Goal: Task Accomplishment & Management: Complete application form

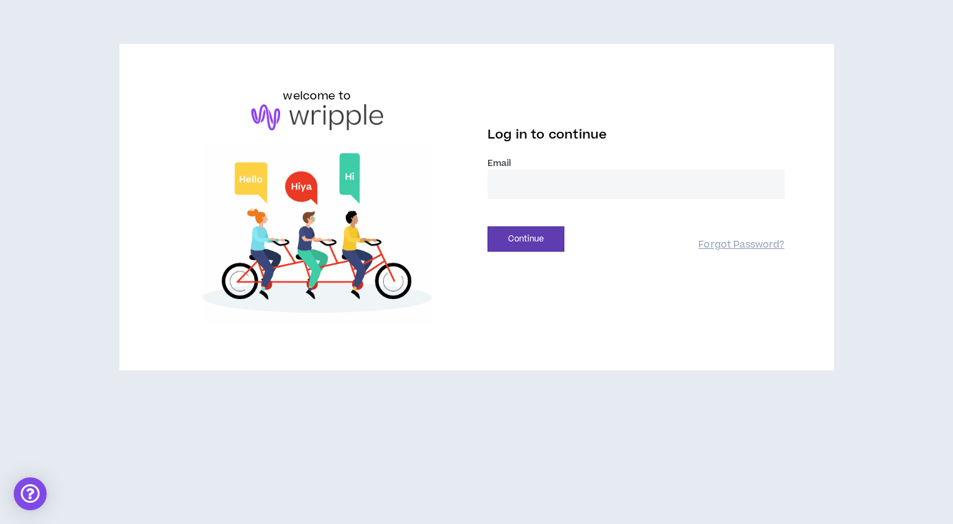
type input "**********"
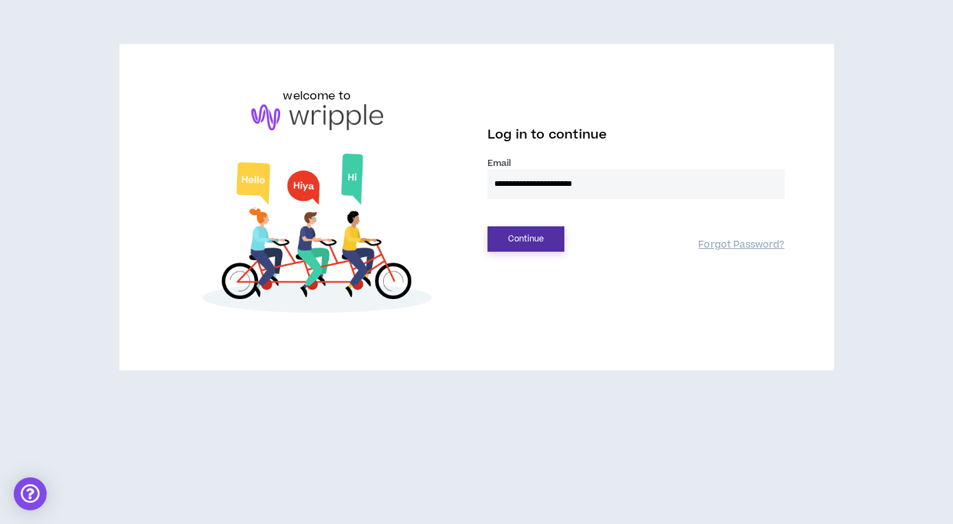
click at [530, 240] on button "Continue" at bounding box center [525, 239] width 77 height 25
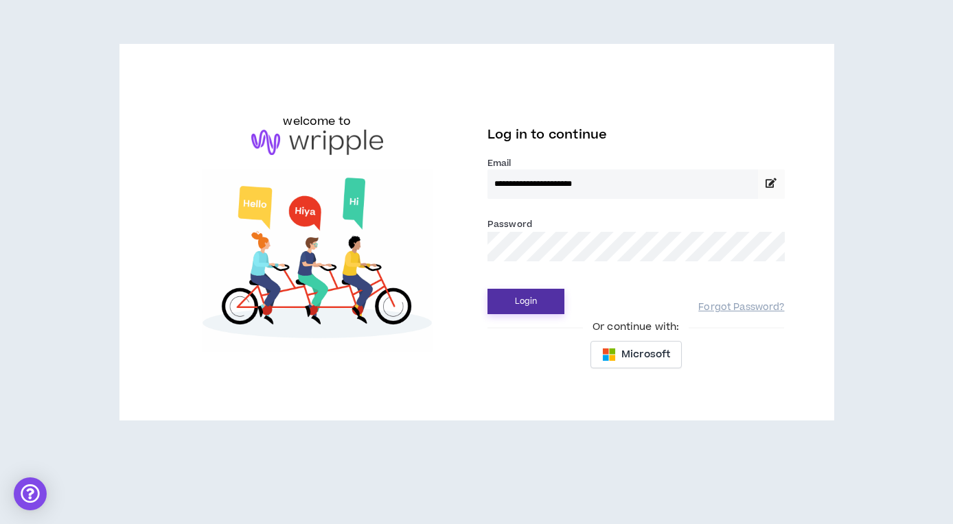
click at [508, 312] on button "Login" at bounding box center [525, 301] width 77 height 25
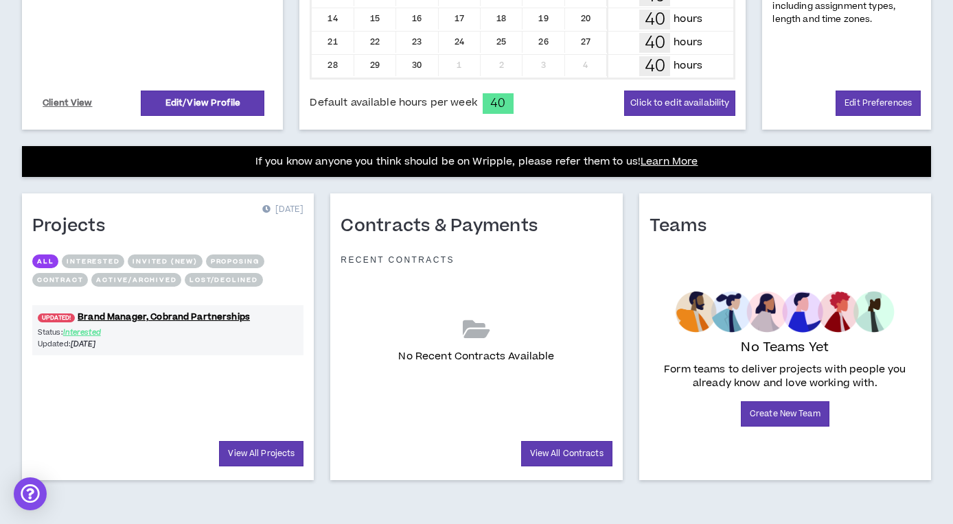
scroll to position [402, 0]
click at [203, 320] on link "UPDATED! Brand Manager, Cobrand Partnerships" at bounding box center [167, 317] width 271 height 13
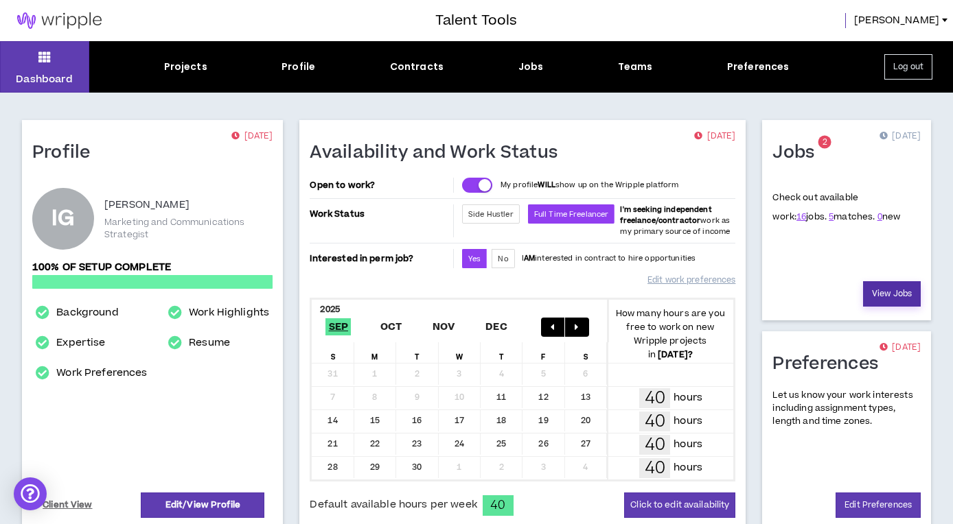
click at [873, 298] on link "View Jobs" at bounding box center [892, 293] width 58 height 25
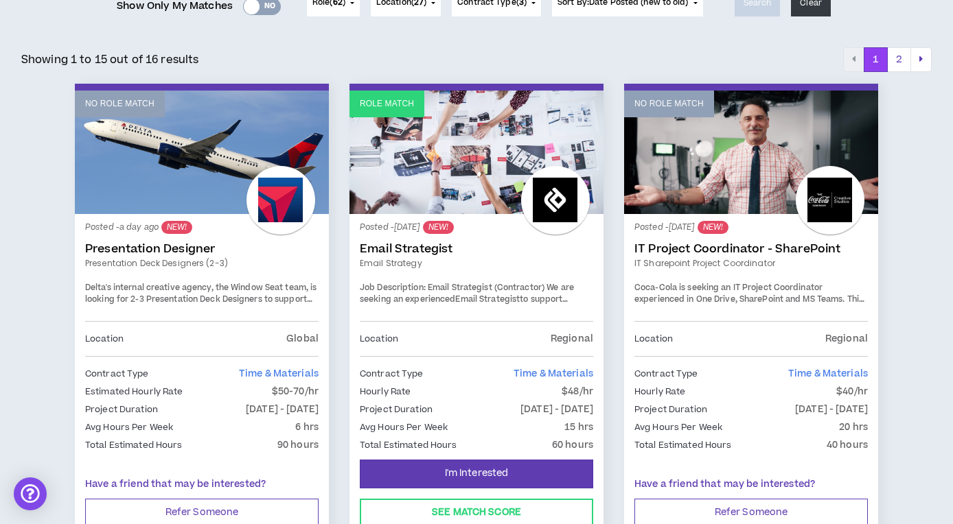
scroll to position [226, 0]
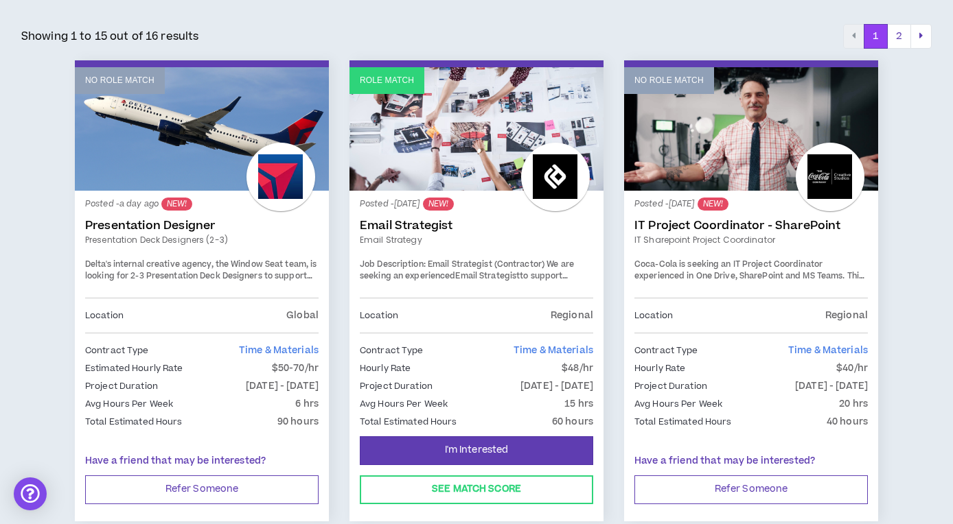
click at [520, 288] on div "Posted - [DATE] NEW! Email Strategist Email Strategy Job Description: Email Str…" at bounding box center [476, 249] width 233 height 97
click at [504, 277] on strong "Email Strategist" at bounding box center [487, 276] width 65 height 12
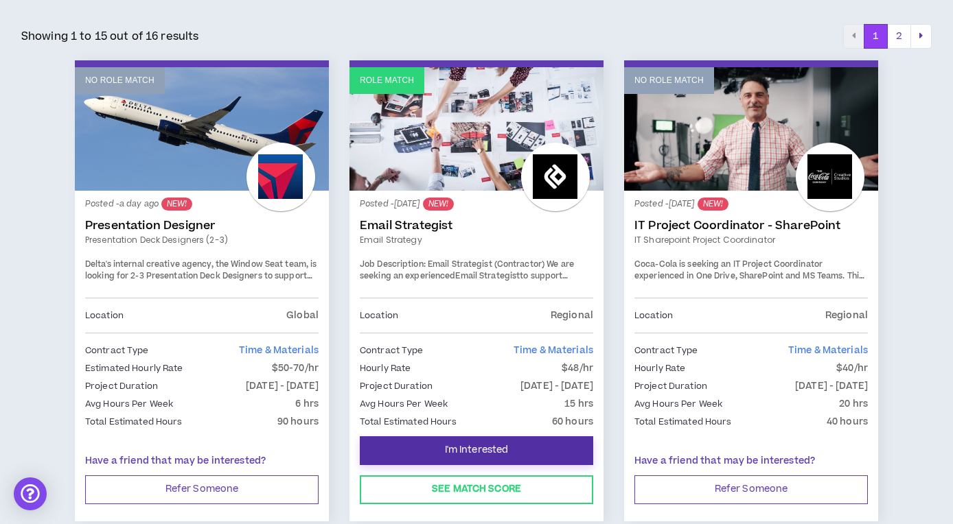
click at [469, 454] on span "I'm Interested" at bounding box center [477, 450] width 64 height 13
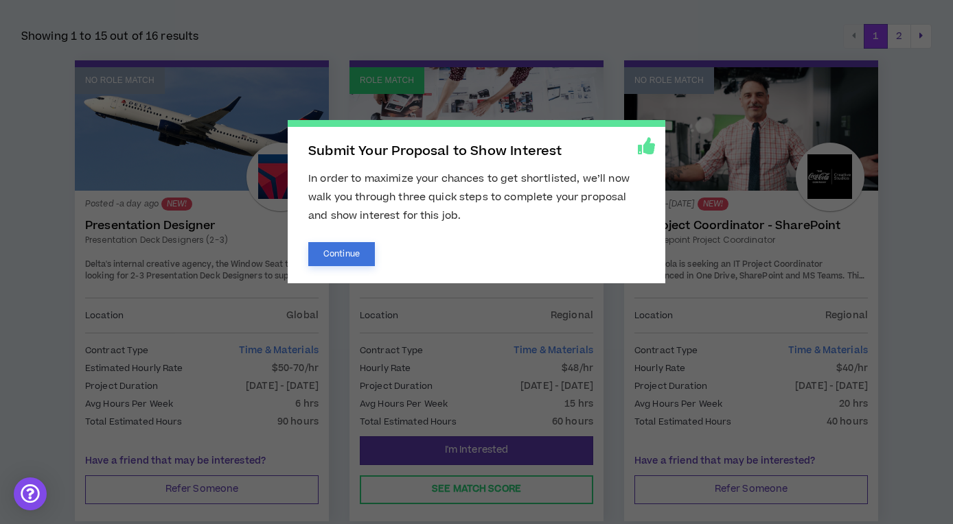
click at [354, 244] on button "Continue" at bounding box center [341, 254] width 67 height 24
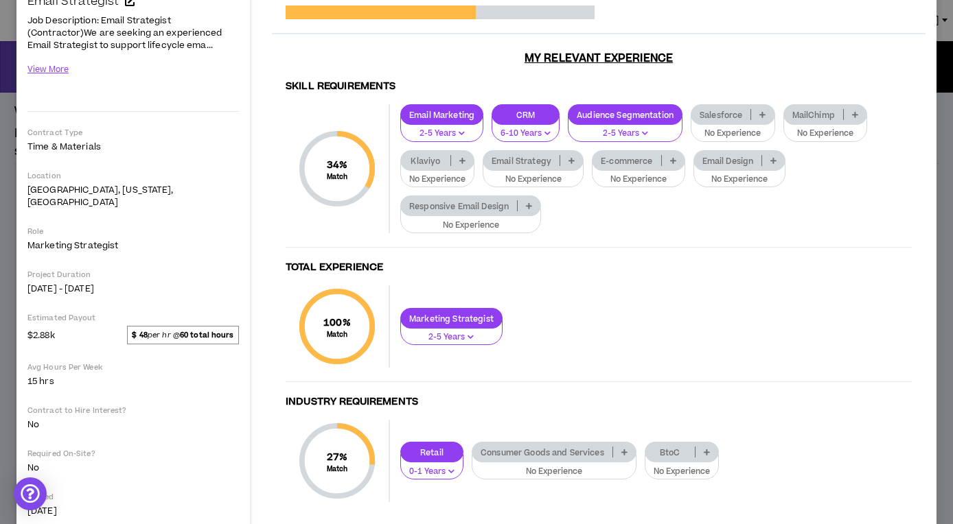
scroll to position [156, 0]
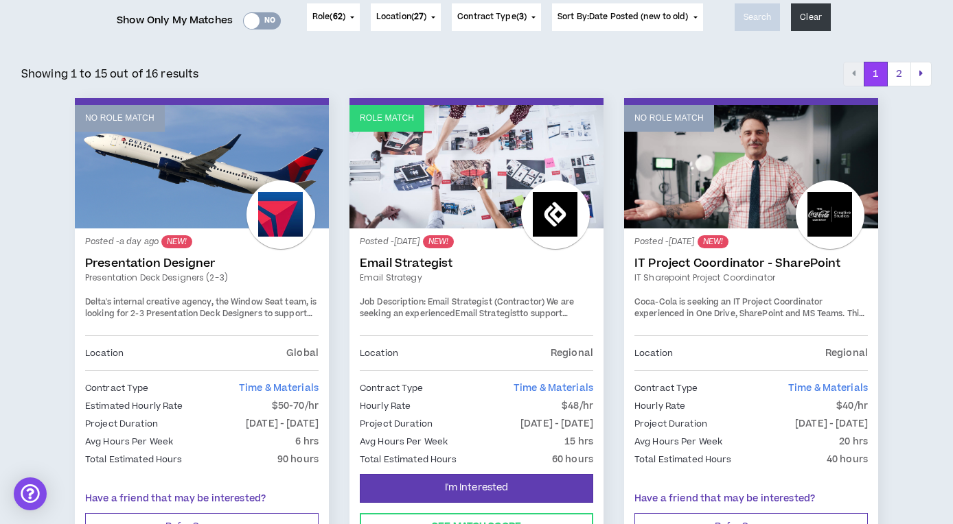
scroll to position [226, 0]
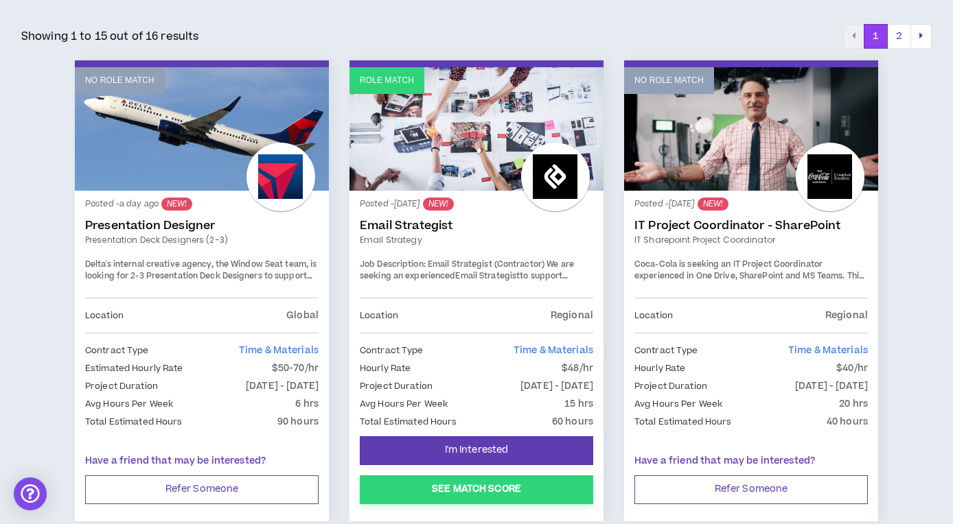
click at [469, 488] on button "See Match Score" at bounding box center [476, 490] width 233 height 29
